Goal: Information Seeking & Learning: Learn about a topic

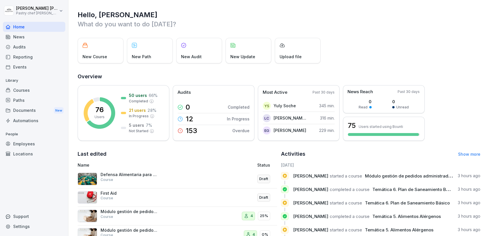
click at [39, 87] on div "Courses" at bounding box center [34, 90] width 63 height 10
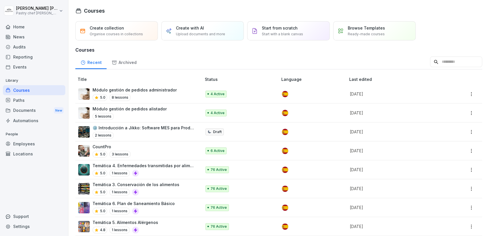
click at [165, 109] on div "Módulo gestión de pedidos alistador 5 lessons" at bounding box center [137, 113] width 118 height 14
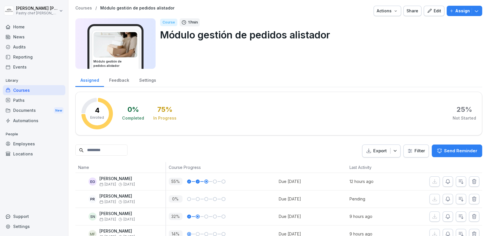
scroll to position [11, 0]
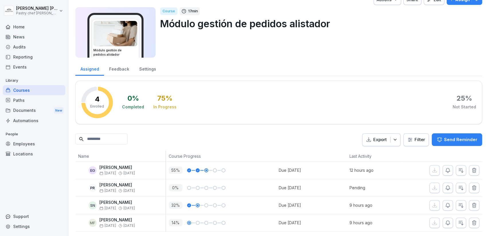
click at [27, 88] on div "Courses" at bounding box center [34, 90] width 63 height 10
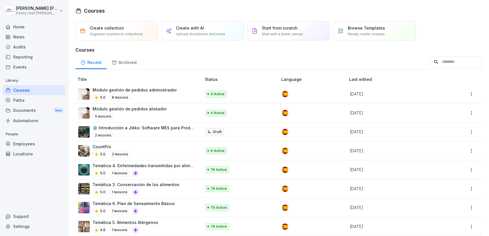
click at [170, 87] on p "Módulo gestión de pedidos administrador" at bounding box center [135, 90] width 84 height 6
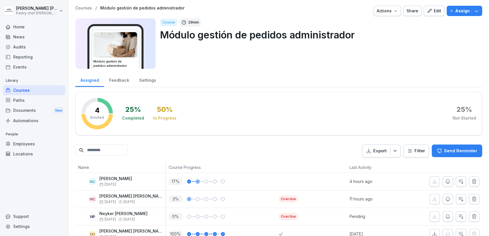
scroll to position [11, 0]
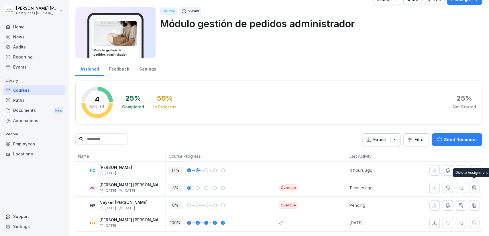
click at [474, 187] on icon "button" at bounding box center [475, 188] width 6 height 6
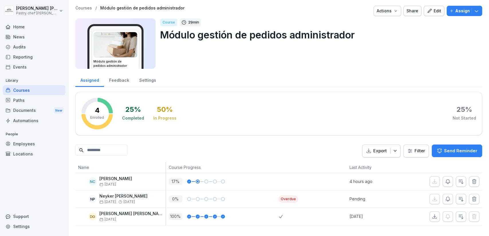
scroll to position [0, 0]
click at [32, 145] on div "Employees" at bounding box center [34, 144] width 63 height 10
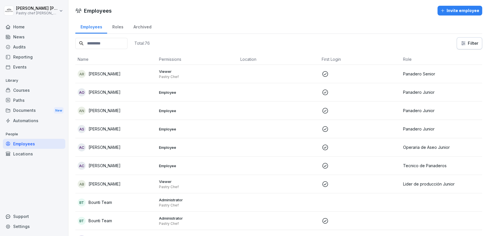
click at [98, 46] on input at bounding box center [101, 43] width 52 height 11
type input "******"
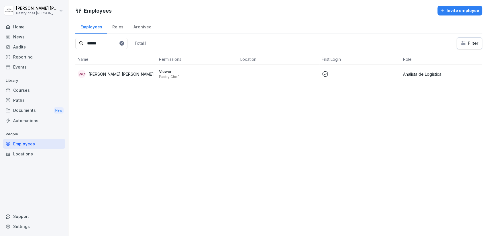
click at [395, 73] on p at bounding box center [360, 74] width 77 height 7
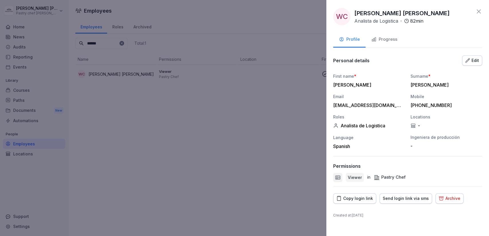
click at [440, 197] on div "Archive" at bounding box center [450, 198] width 22 height 6
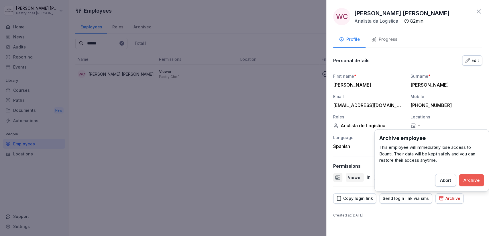
click at [450, 118] on div "Locations" at bounding box center [447, 117] width 72 height 6
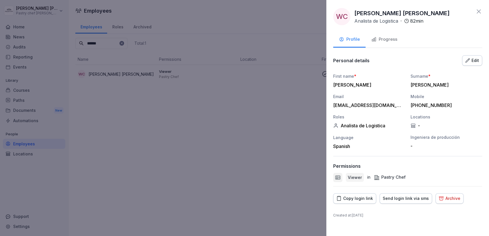
click at [450, 197] on div "Archive" at bounding box center [450, 198] width 22 height 6
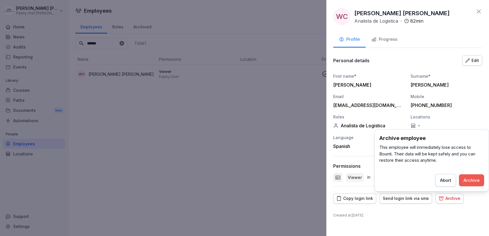
click at [476, 175] on button "Archive" at bounding box center [471, 180] width 25 height 12
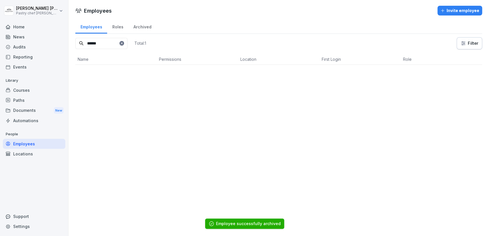
click at [27, 92] on div "Courses" at bounding box center [34, 90] width 63 height 10
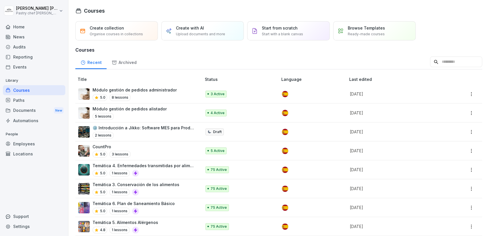
click at [29, 87] on div "Courses" at bounding box center [34, 90] width 63 height 10
click at [22, 30] on div "Home" at bounding box center [34, 27] width 63 height 10
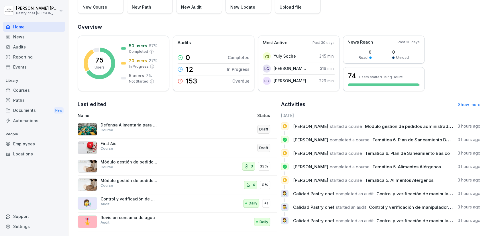
scroll to position [54, 0]
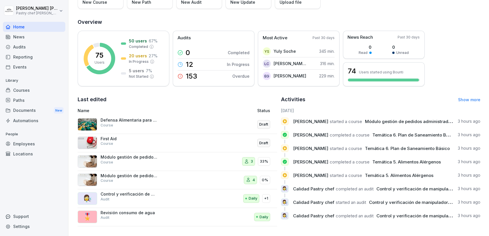
click at [285, 122] on icon at bounding box center [285, 121] width 4 height 4
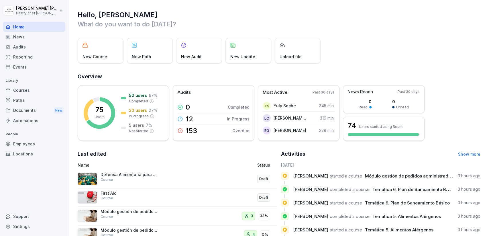
click at [41, 86] on div "Courses" at bounding box center [34, 90] width 63 height 10
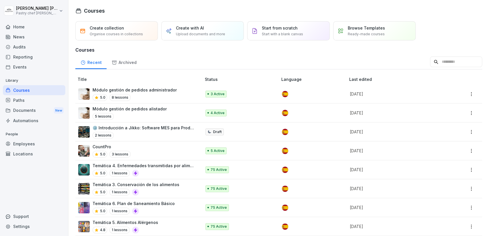
click at [156, 92] on p "Módulo gestión de pedidos administrador" at bounding box center [135, 90] width 84 height 6
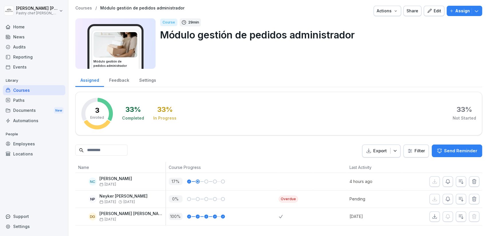
click at [30, 91] on div "Courses" at bounding box center [34, 90] width 63 height 10
